Goal: Task Accomplishment & Management: Manage account settings

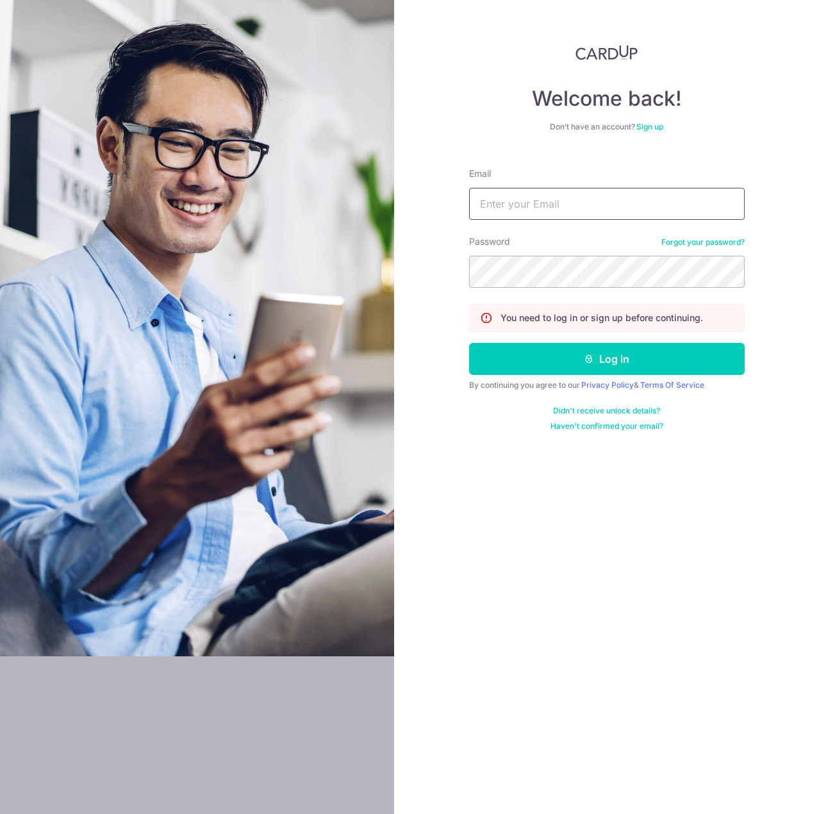
type input "[EMAIL_ADDRESS][DOMAIN_NAME]"
click at [469, 343] on button "Log in" at bounding box center [607, 359] width 276 height 32
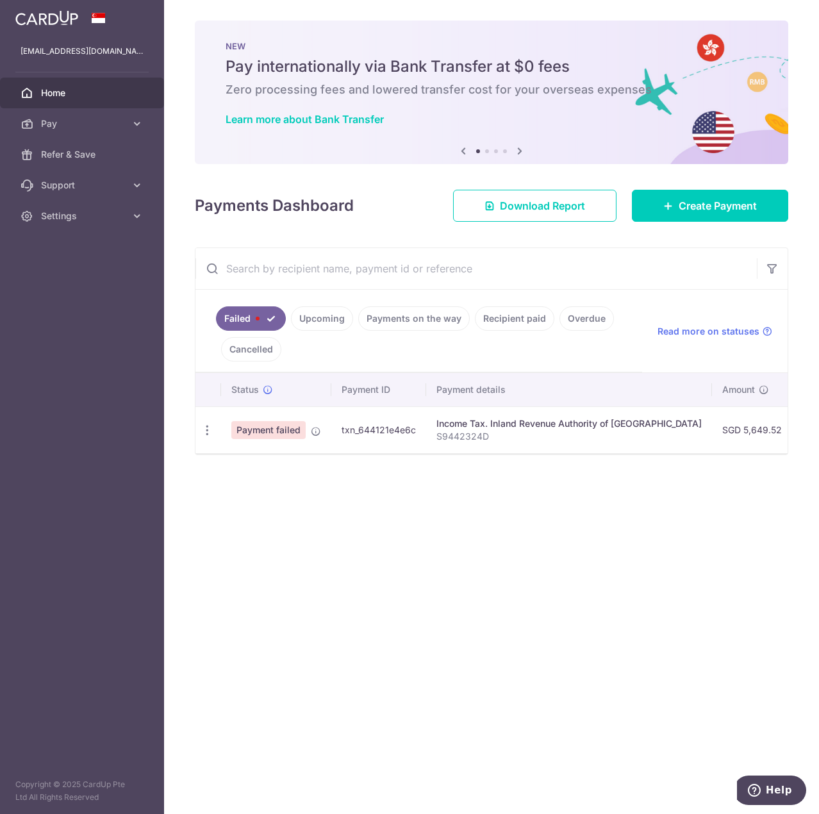
click at [641, 324] on ul "Failed Upcoming Payments on the way Recipient paid Overdue Cancelled" at bounding box center [419, 331] width 447 height 83
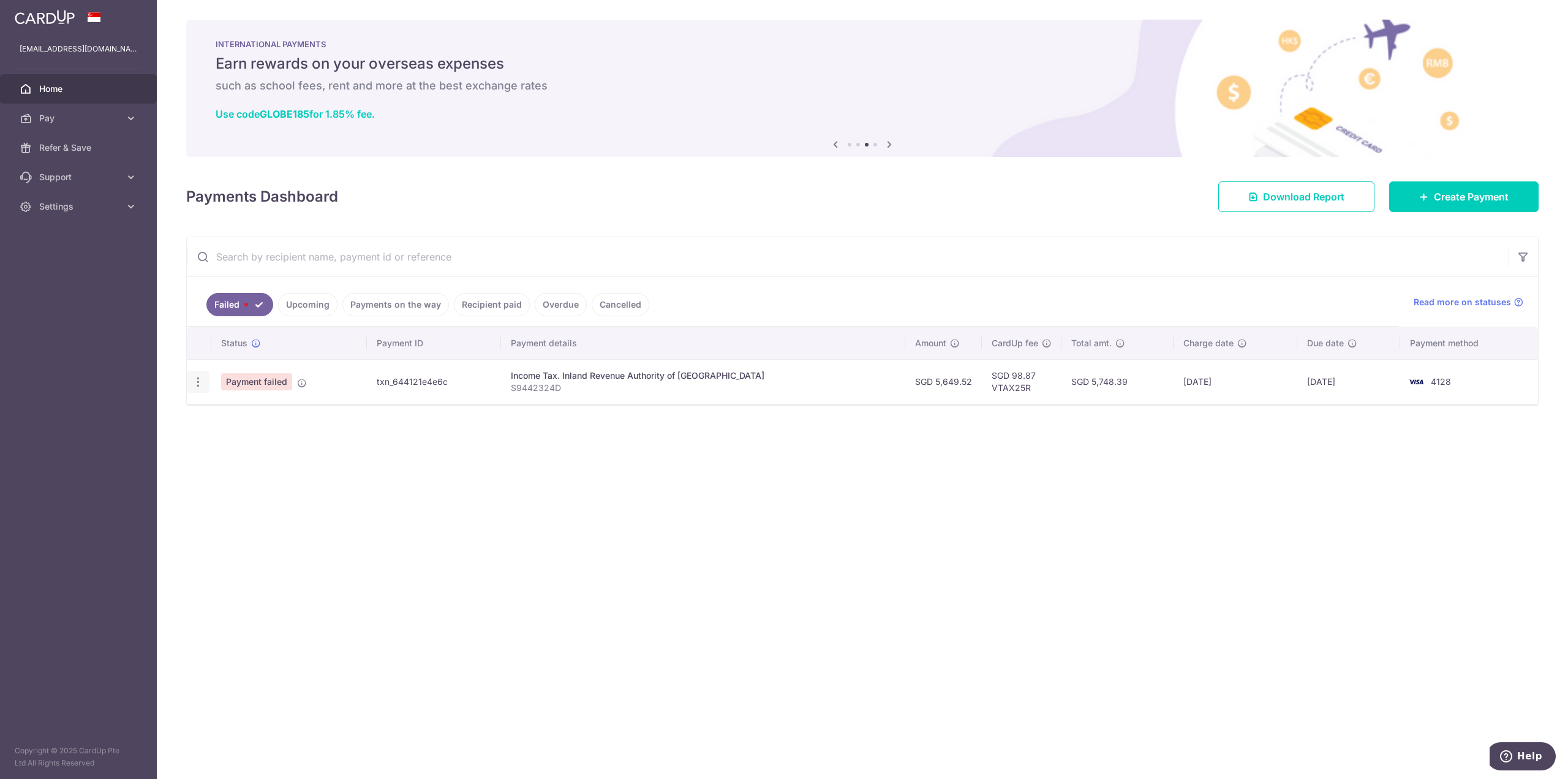
click at [187, 387] on div "Update payment" at bounding box center [199, 382] width 23 height 23
click at [192, 383] on icon "button" at bounding box center [198, 381] width 12 height 12
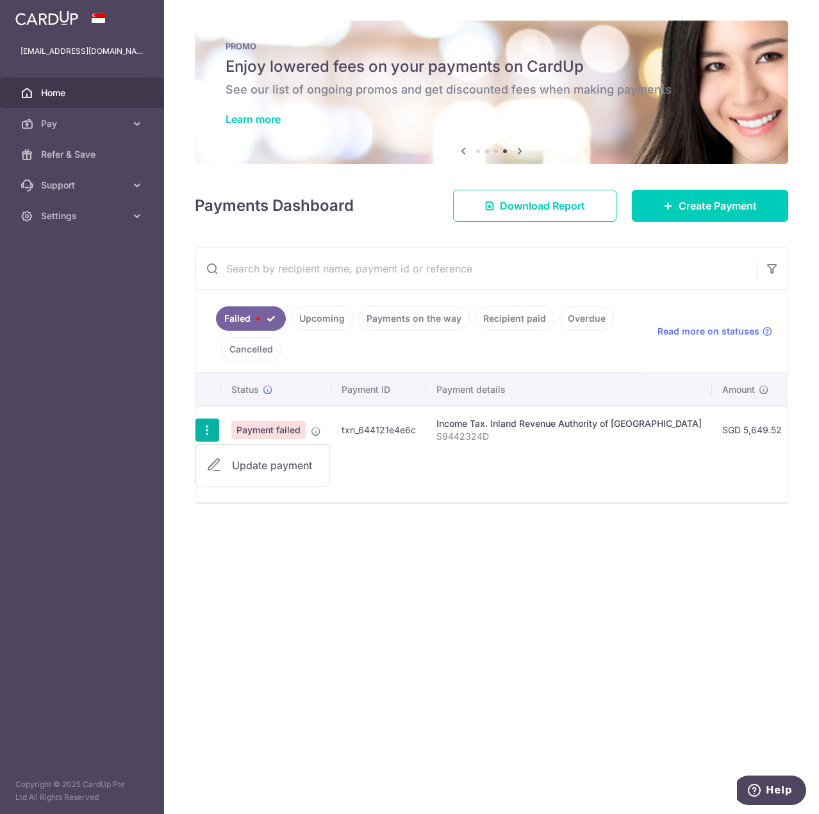
click at [272, 464] on span "Update payment" at bounding box center [275, 465] width 87 height 15
radio input "true"
type input "5,649.52"
type input "S9442324D"
type input "VTAX25R"
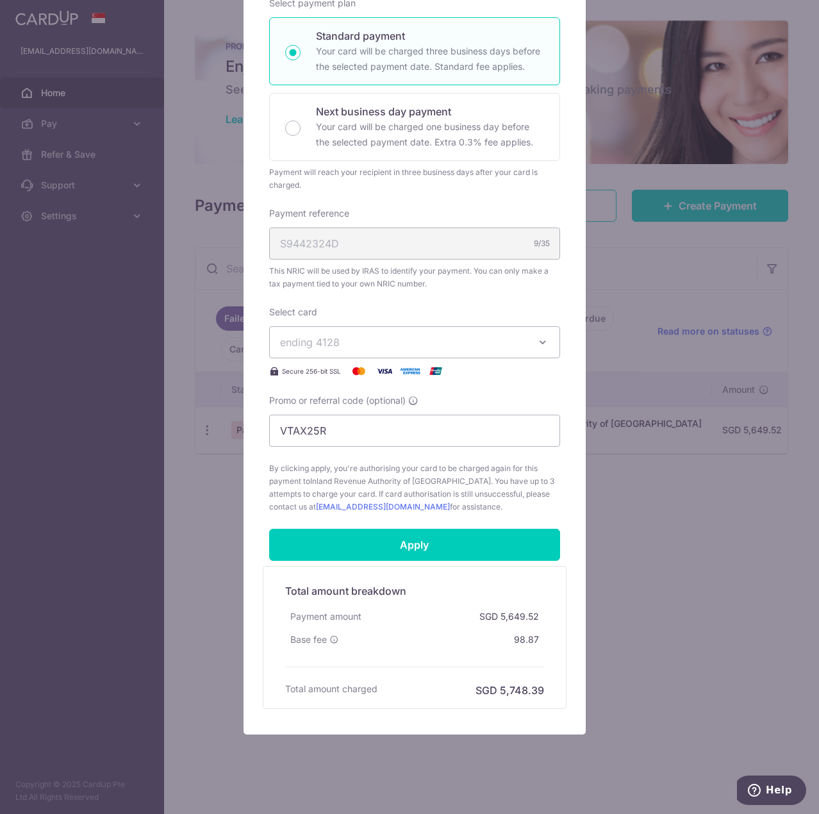
scroll to position [221, 0]
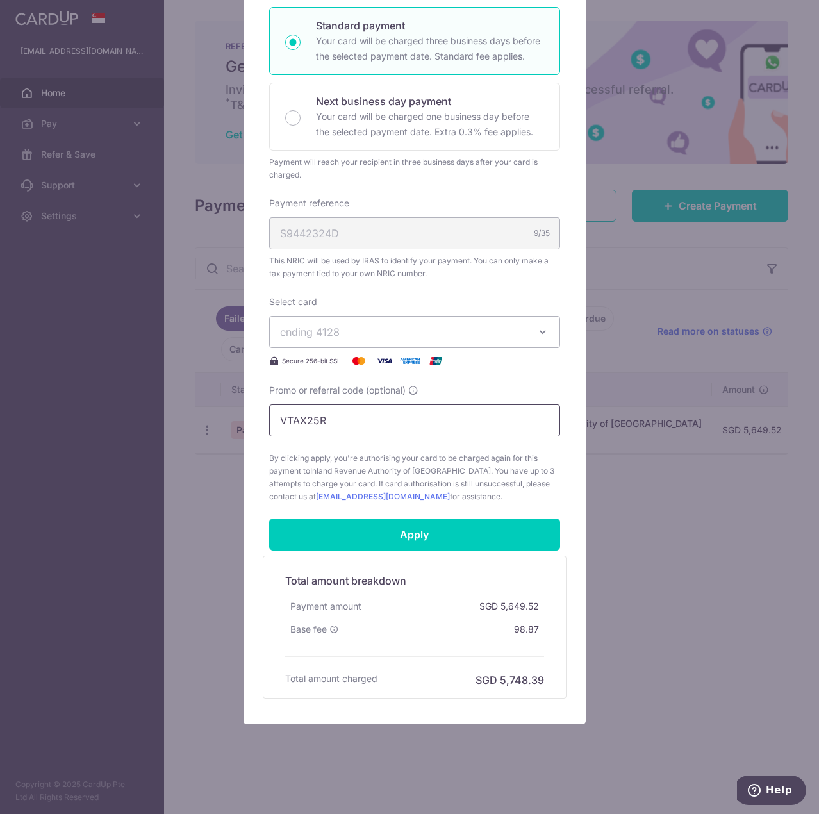
click at [398, 411] on input "VTAX25R" at bounding box center [414, 421] width 291 height 32
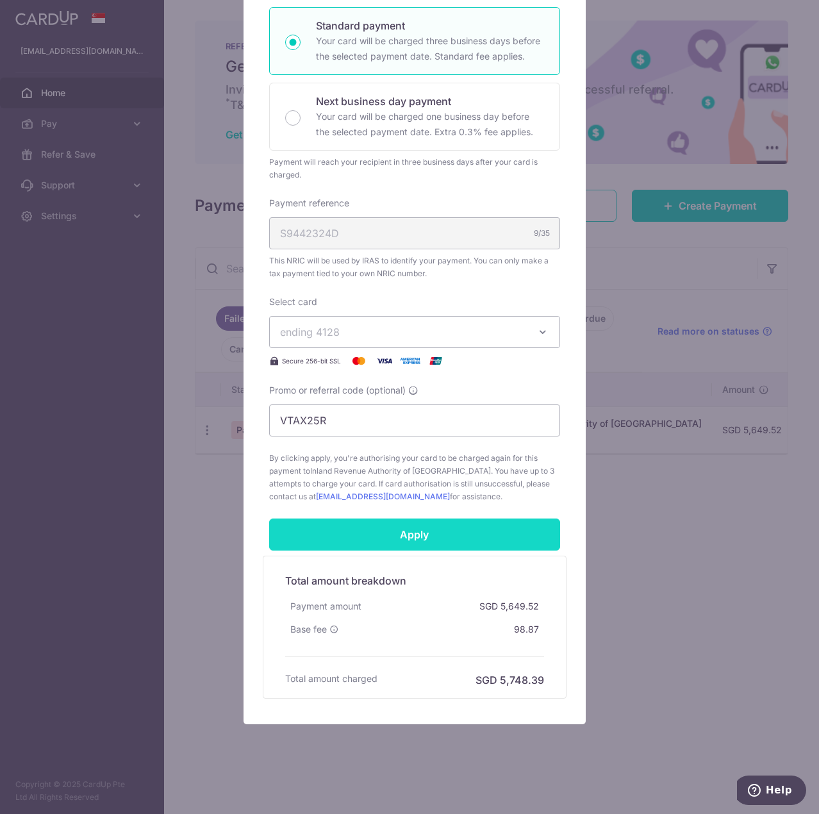
click at [385, 542] on input "Apply" at bounding box center [414, 535] width 291 height 32
